Goal: Transaction & Acquisition: Purchase product/service

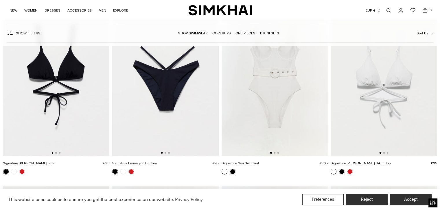
click at [180, 100] on img at bounding box center [165, 77] width 106 height 160
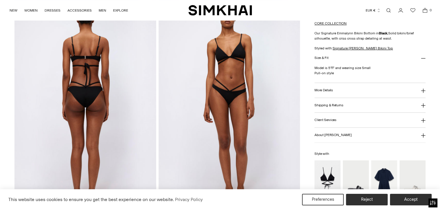
scroll to position [260, 0]
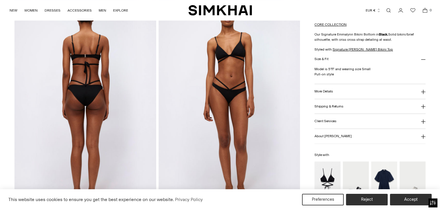
click at [336, 93] on button "More Details" at bounding box center [369, 91] width 111 height 15
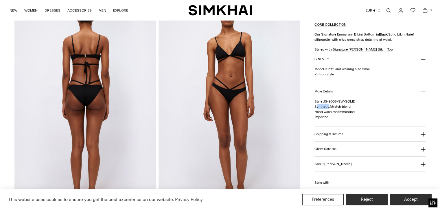
drag, startPoint x: 315, startPoint y: 107, endPoint x: 327, endPoint y: 107, distance: 12.2
click at [327, 107] on span "Style JS-9008-SW-SOLID Synthetic/stretch blend Hand wash recommended Imported" at bounding box center [334, 110] width 41 height 20
click at [329, 106] on span "Style JS-9008-SW-SOLID Synthetic/stretch blend Hand wash recommended Imported" at bounding box center [334, 110] width 41 height 20
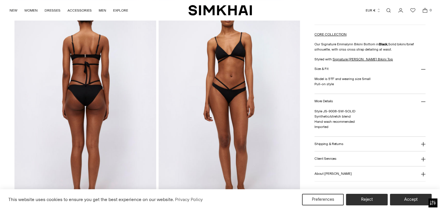
scroll to position [174, 0]
